Goal: Task Accomplishment & Management: Use online tool/utility

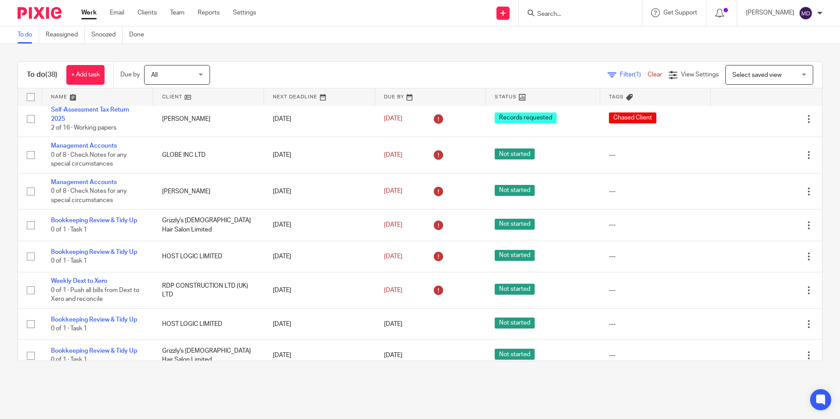
scroll to position [263, 0]
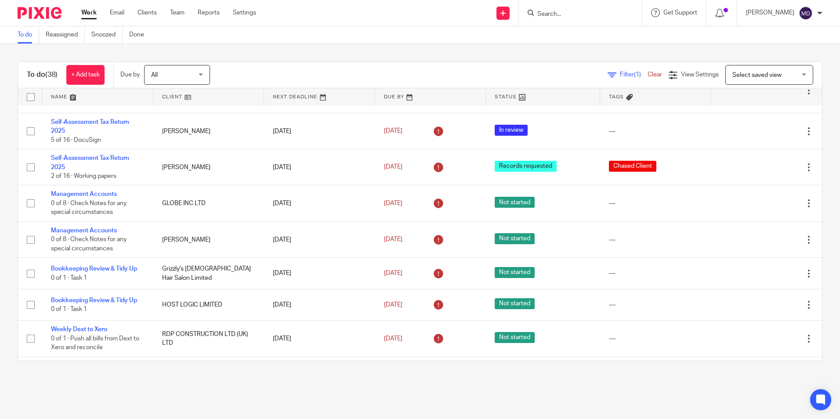
click at [620, 75] on span "Filter (1)" at bounding box center [634, 75] width 28 height 6
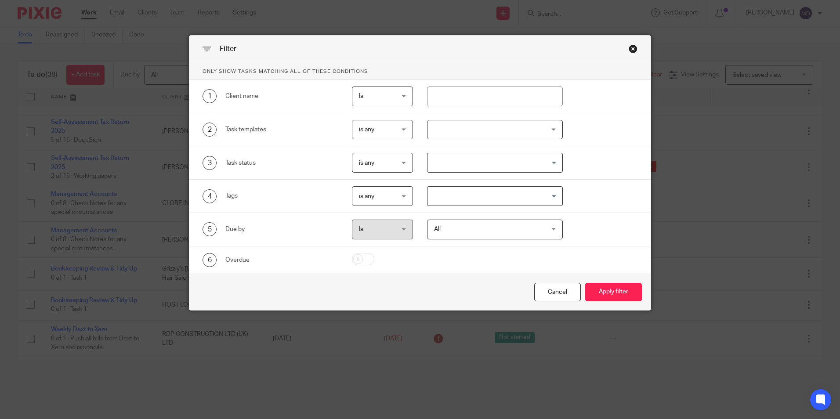
click at [477, 134] on div at bounding box center [495, 130] width 136 height 20
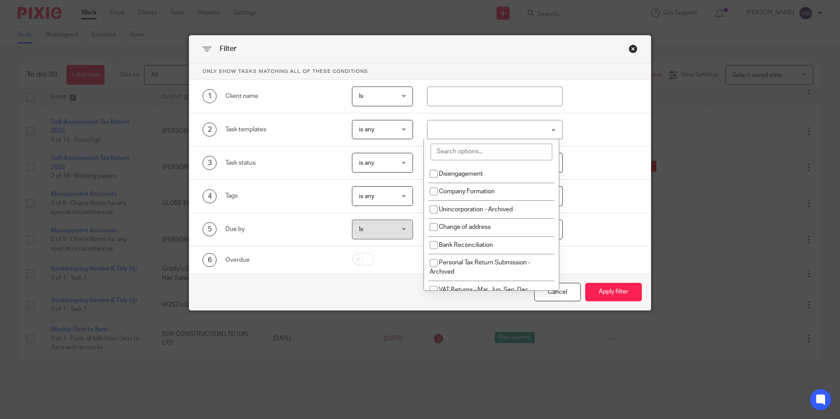
click at [463, 162] on div at bounding box center [491, 151] width 135 height 25
click at [462, 151] on input "search" at bounding box center [491, 152] width 122 height 17
type input "vat"
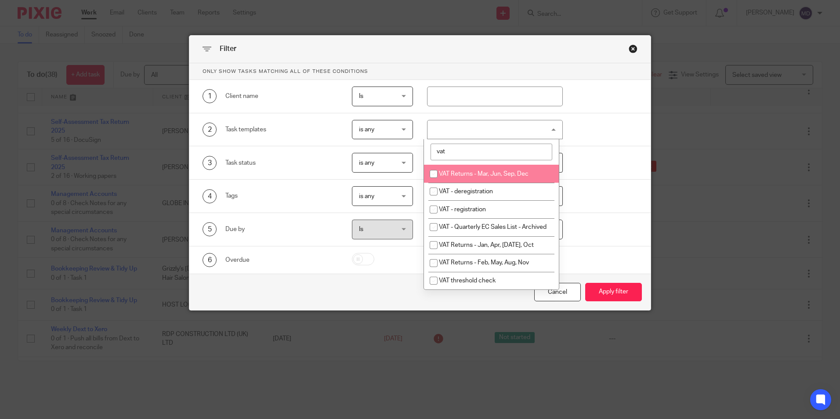
click at [472, 173] on span "VAT Returns - Mar, Jun, Sep, Dec" at bounding box center [484, 174] width 90 height 6
checkbox input "true"
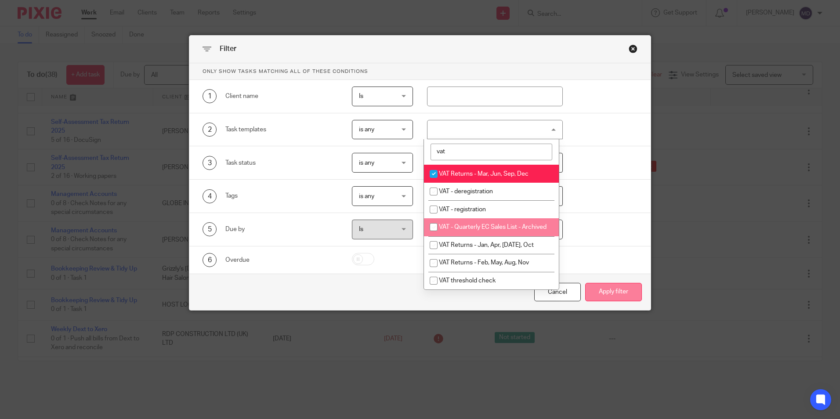
click at [617, 285] on button "Apply filter" at bounding box center [613, 292] width 57 height 19
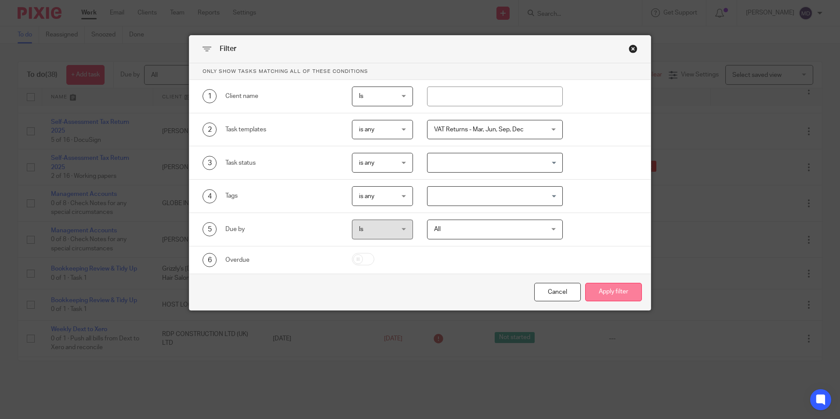
drag, startPoint x: 613, startPoint y: 306, endPoint x: 615, endPoint y: 295, distance: 11.6
click at [613, 306] on div "Cancel Apply filter" at bounding box center [419, 292] width 461 height 37
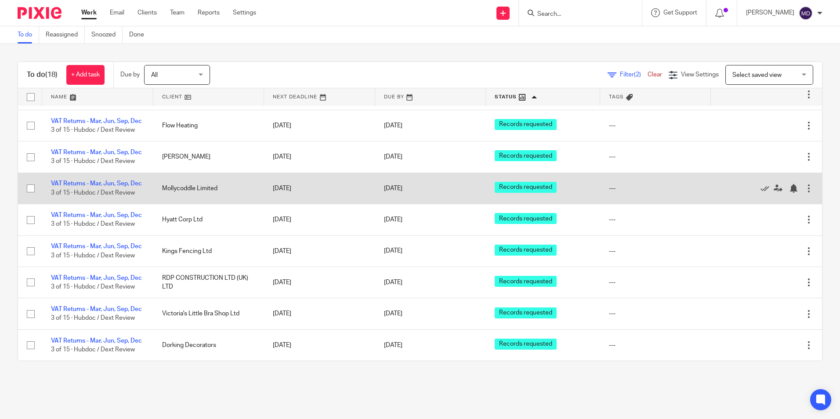
scroll to position [307, 0]
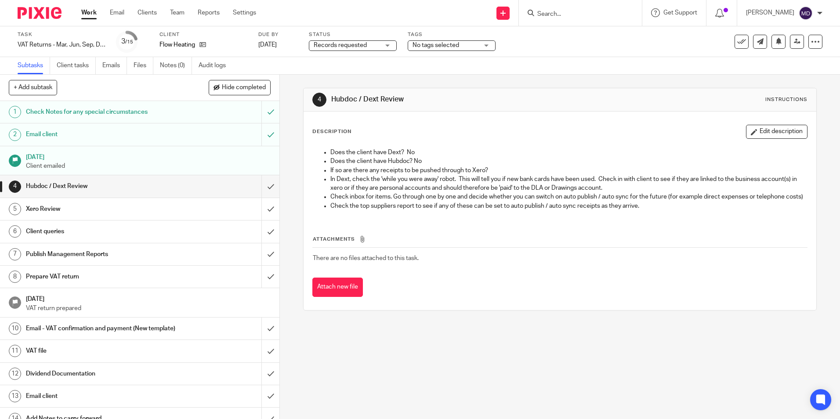
click at [371, 47] on span "Records requested" at bounding box center [347, 45] width 66 height 9
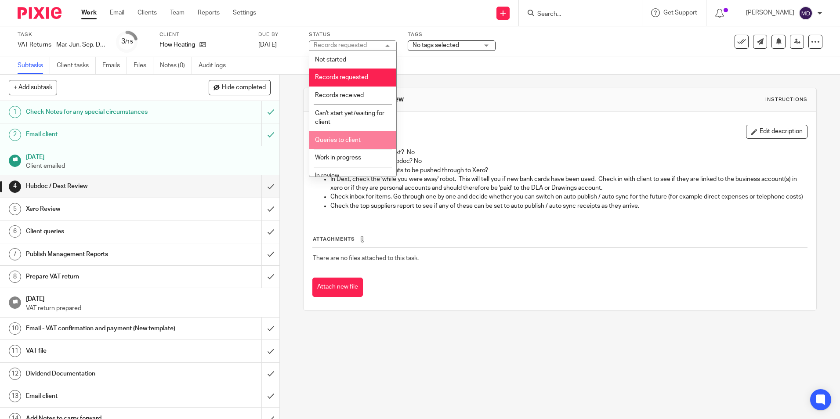
click at [352, 142] on span "Queries to client" at bounding box center [338, 140] width 46 height 6
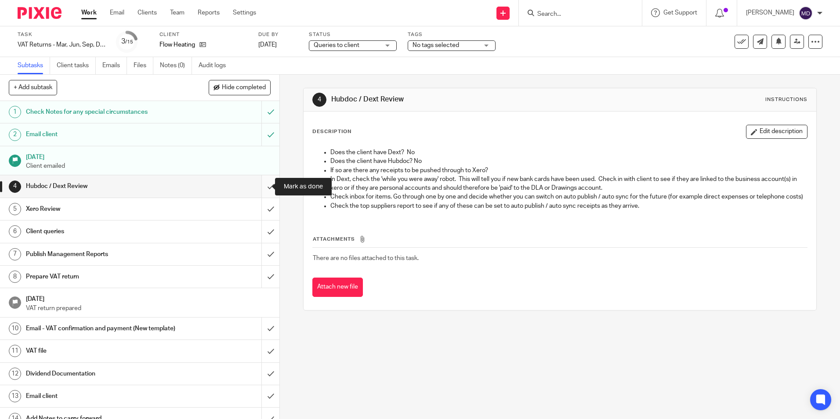
click at [265, 189] on input "submit" at bounding box center [139, 186] width 279 height 22
click at [263, 212] on input "submit" at bounding box center [139, 209] width 279 height 22
click at [262, 231] on input "submit" at bounding box center [139, 231] width 279 height 22
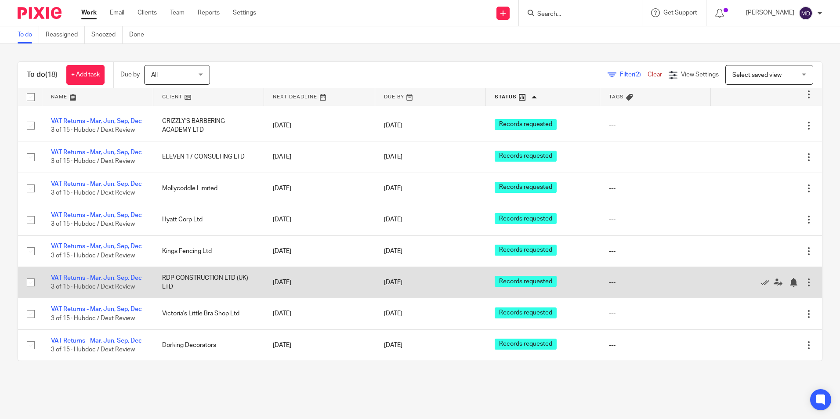
scroll to position [431, 0]
